Goal: Check status: Check status

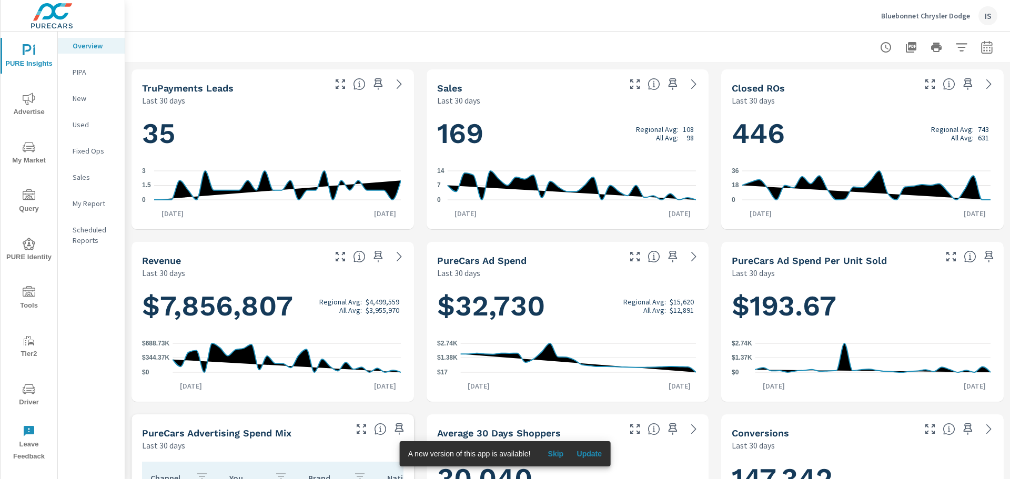
click at [982, 17] on div "IS" at bounding box center [988, 15] width 19 height 19
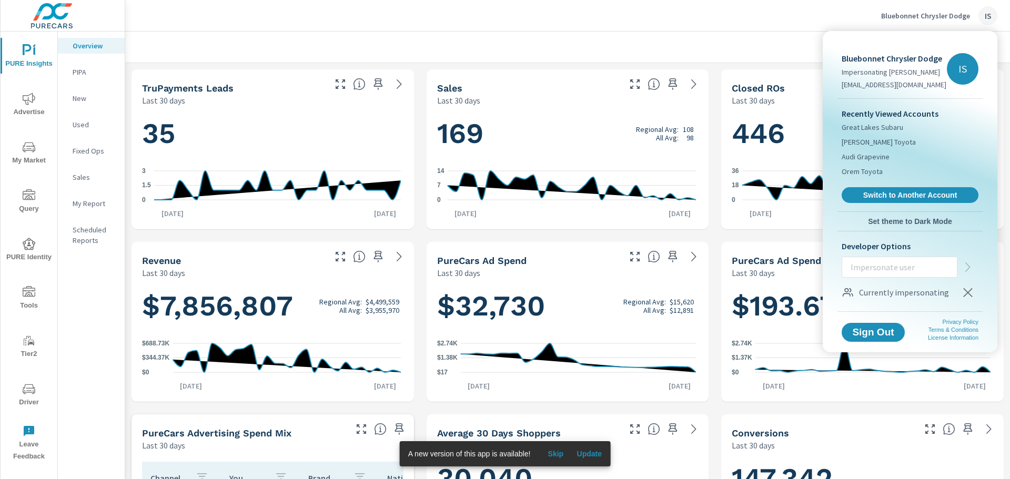
click at [586, 457] on div at bounding box center [505, 239] width 1010 height 479
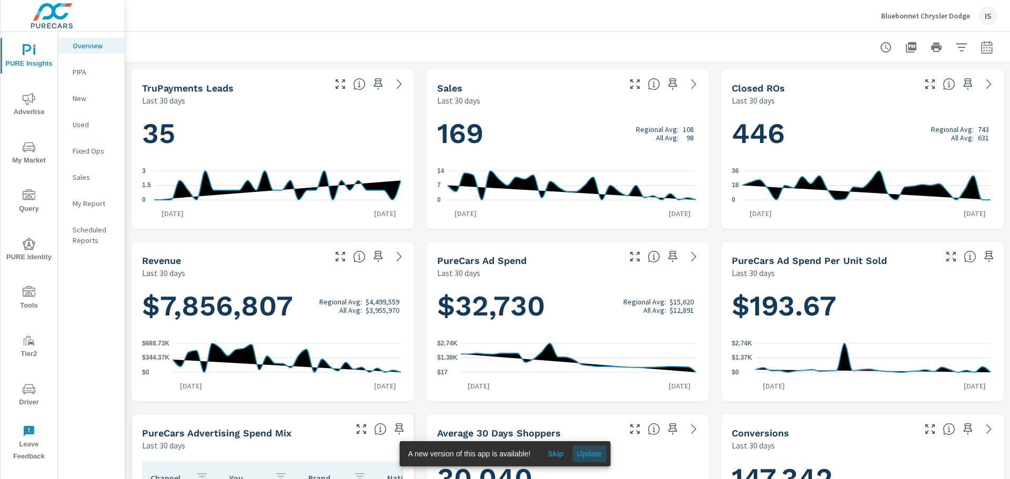
click at [588, 453] on span "Update" at bounding box center [589, 453] width 25 height 9
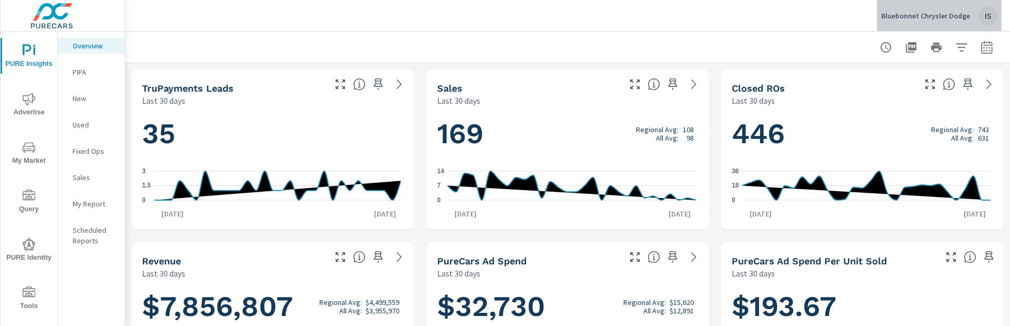
click at [980, 18] on div "IS" at bounding box center [988, 15] width 19 height 19
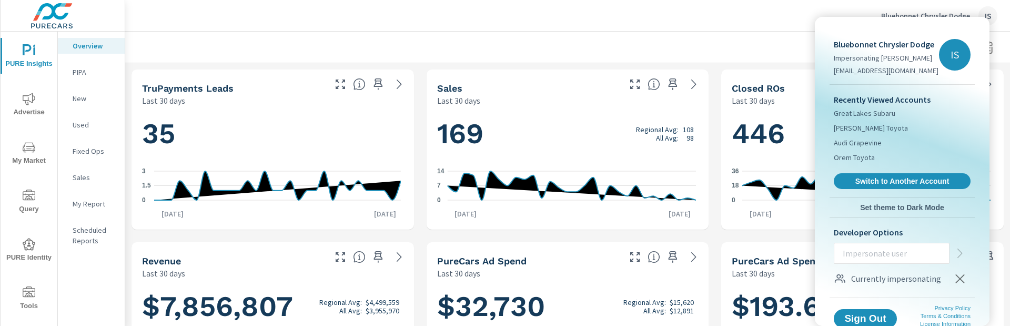
click at [696, 14] on div at bounding box center [505, 163] width 1010 height 326
